Goal: Task Accomplishment & Management: Use online tool/utility

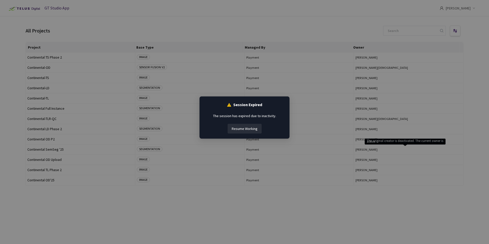
click at [247, 128] on button "Resume Working" at bounding box center [245, 129] width 34 height 10
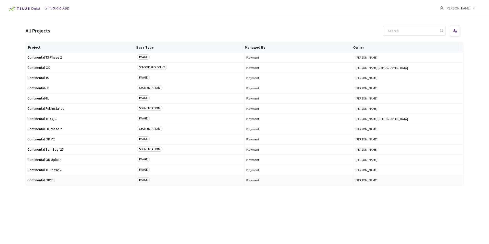
click at [53, 180] on span "Continental OD'25" at bounding box center [80, 180] width 106 height 4
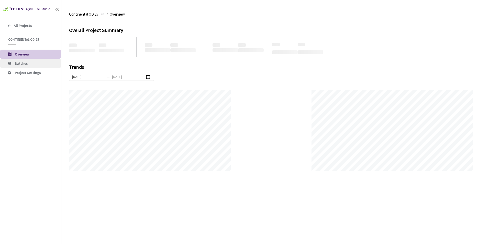
scroll to position [244, 489]
click at [39, 65] on span "Batches" at bounding box center [36, 63] width 42 height 4
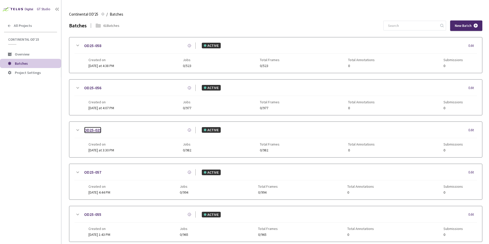
click at [88, 130] on link "OD25-029" at bounding box center [92, 130] width 17 height 6
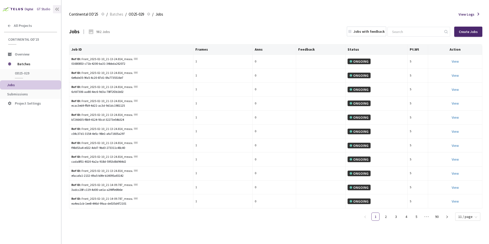
click at [60, 9] on div at bounding box center [57, 9] width 8 height 8
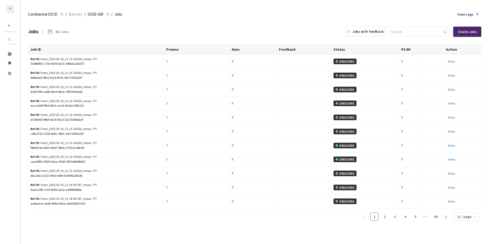
click at [9, 7] on icon at bounding box center [10, 9] width 4 height 4
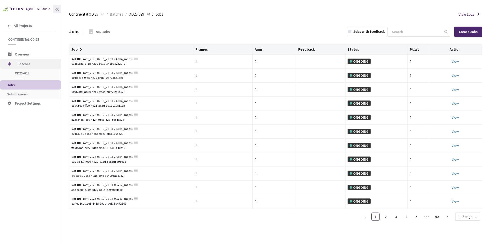
click at [31, 65] on span "Batches" at bounding box center [34, 64] width 35 height 10
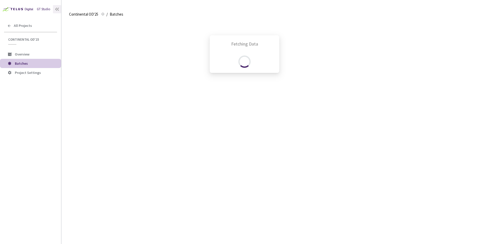
scroll to position [107, 0]
